Goal: Use online tool/utility: Utilize a website feature to perform a specific function

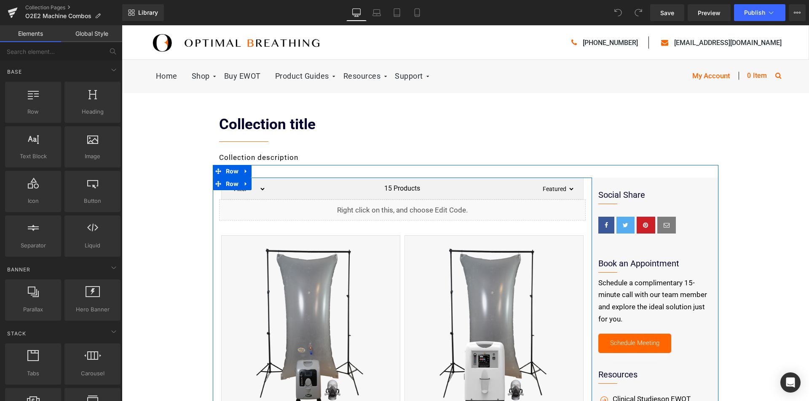
click at [410, 206] on icon at bounding box center [411, 206] width 5 height 5
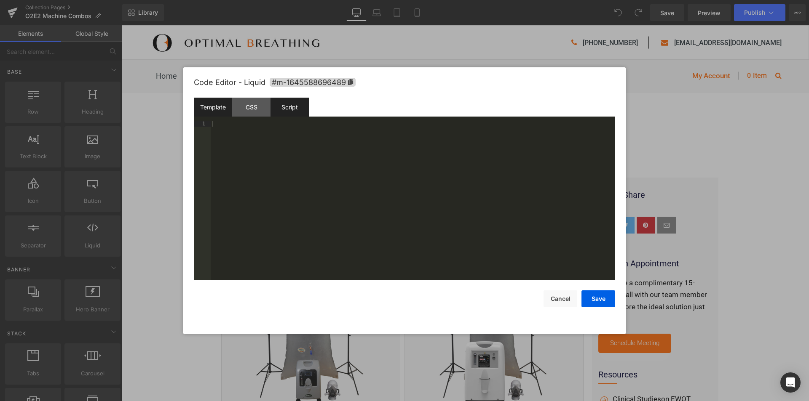
click at [290, 108] on div "Script" at bounding box center [289, 107] width 38 height 19
click at [253, 110] on div "CSS" at bounding box center [251, 107] width 38 height 19
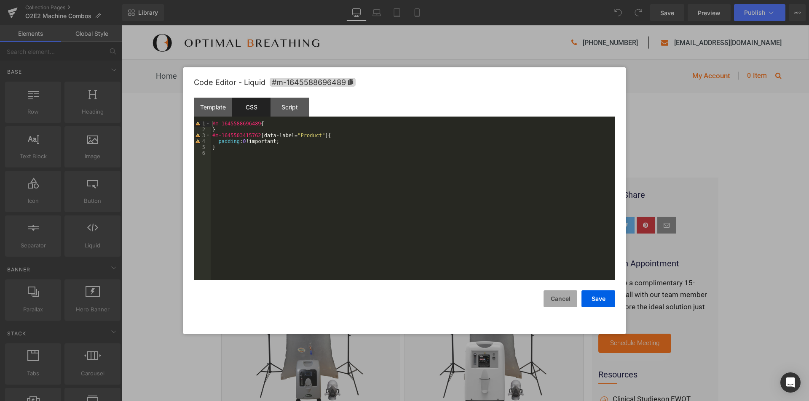
click at [569, 299] on button "Cancel" at bounding box center [560, 299] width 34 height 17
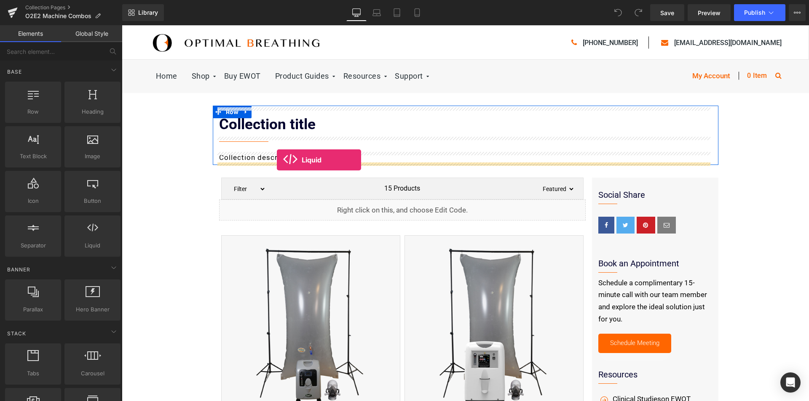
drag, startPoint x: 208, startPoint y: 258, endPoint x: 277, endPoint y: 160, distance: 119.4
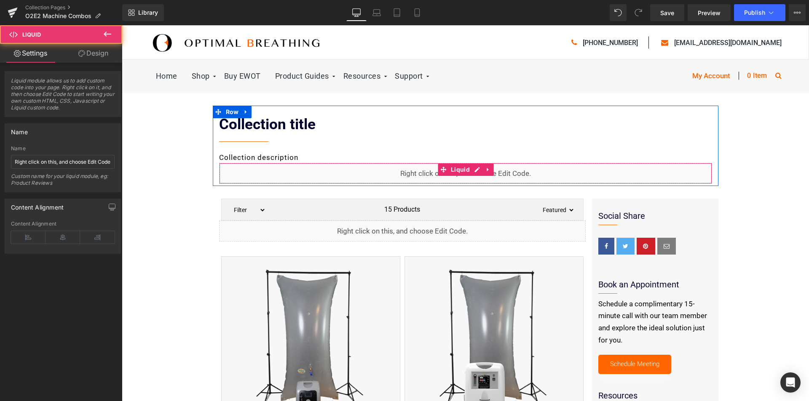
click at [425, 173] on div "Liquid" at bounding box center [465, 173] width 493 height 21
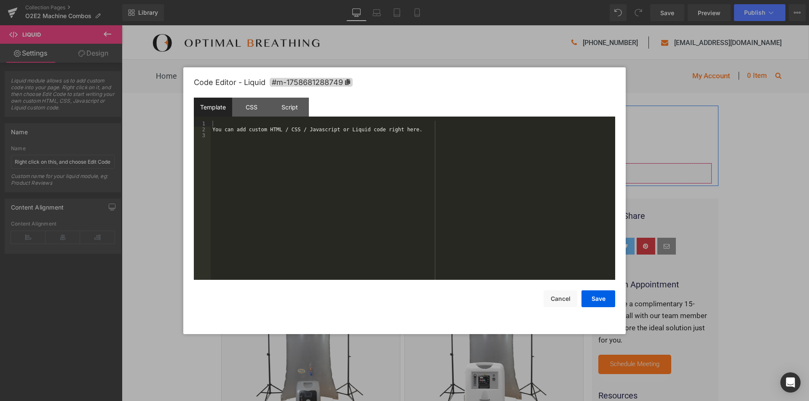
click at [474, 168] on icon at bounding box center [477, 169] width 6 height 6
click at [266, 128] on div "You can add custom HTML / CSS / Javascript or Liquid code right here." at bounding box center [413, 206] width 404 height 171
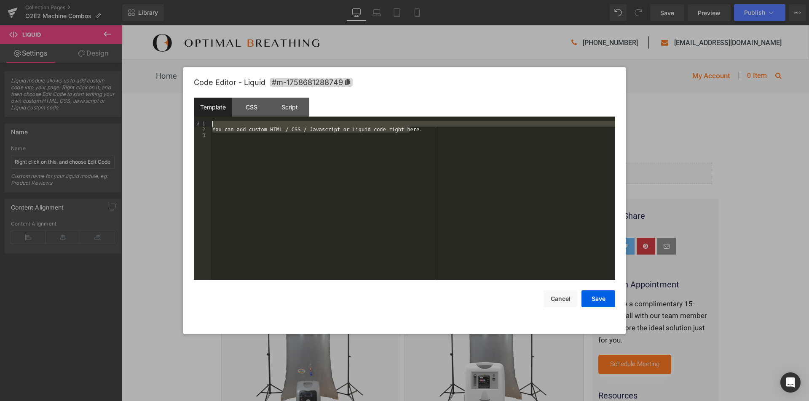
drag, startPoint x: 417, startPoint y: 129, endPoint x: 169, endPoint y: 116, distance: 248.0
click at [169, 116] on body "Liquid You are previewing how the will restyle your page. You can not edit Elem…" at bounding box center [404, 200] width 809 height 401
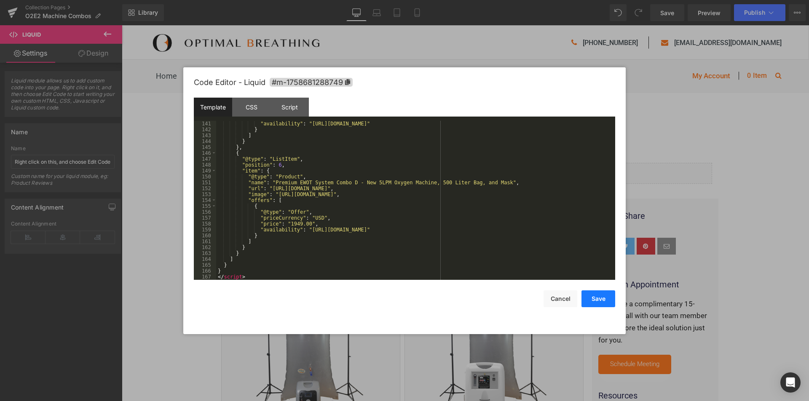
click at [599, 300] on button "Save" at bounding box center [598, 299] width 34 height 17
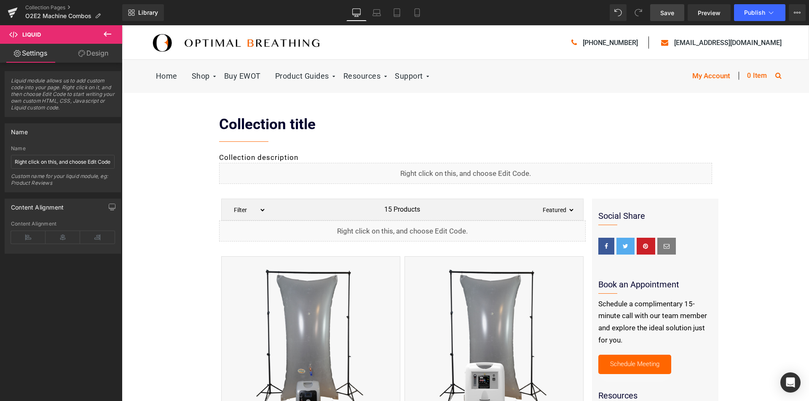
click at [661, 9] on span "Save" at bounding box center [667, 12] width 14 height 9
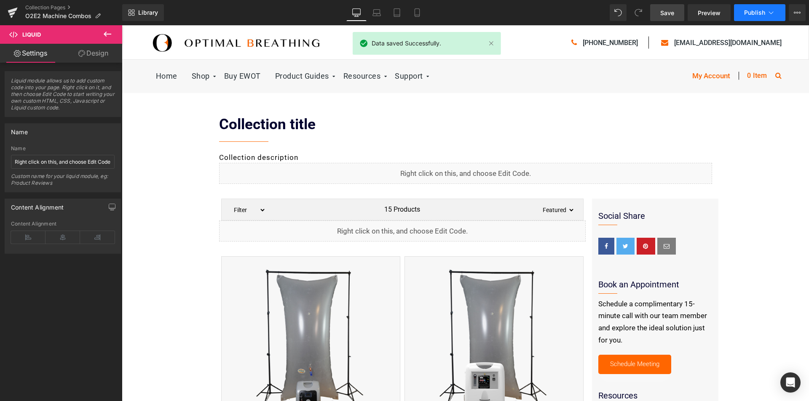
click at [752, 8] on button "Publish" at bounding box center [759, 12] width 51 height 17
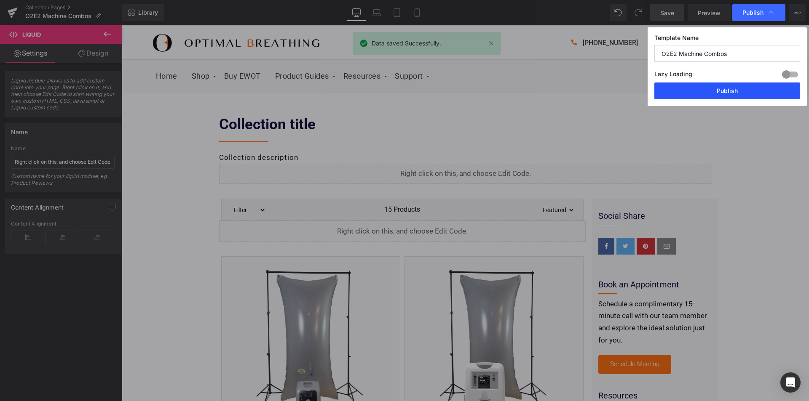
click at [731, 91] on button "Publish" at bounding box center [727, 91] width 146 height 17
